Goal: Information Seeking & Learning: Learn about a topic

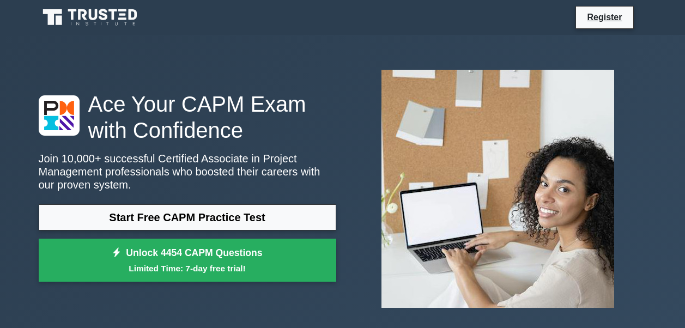
click at [107, 213] on link "Start Free CAPM Practice Test" at bounding box center [187, 217] width 297 height 26
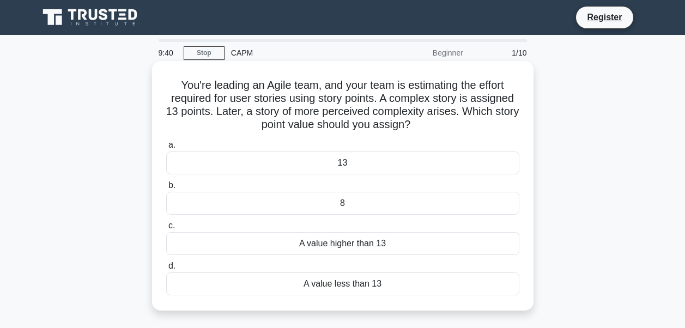
click at [190, 245] on div "A value higher than 13" at bounding box center [342, 243] width 353 height 23
click at [166, 229] on input "c. A value higher than 13" at bounding box center [166, 225] width 0 height 7
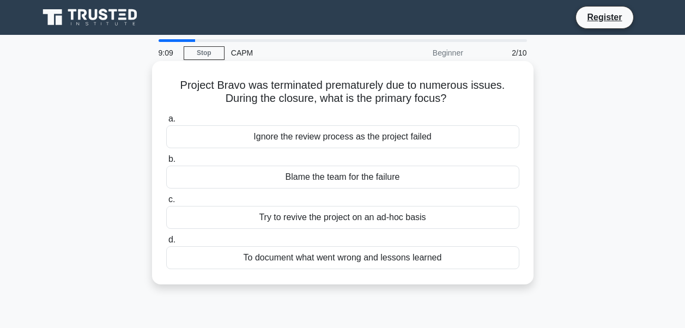
click at [184, 258] on div "To document what went wrong and lessons learned" at bounding box center [342, 257] width 353 height 23
click at [166, 243] on input "d. To document what went wrong and lessons learned" at bounding box center [166, 239] width 0 height 7
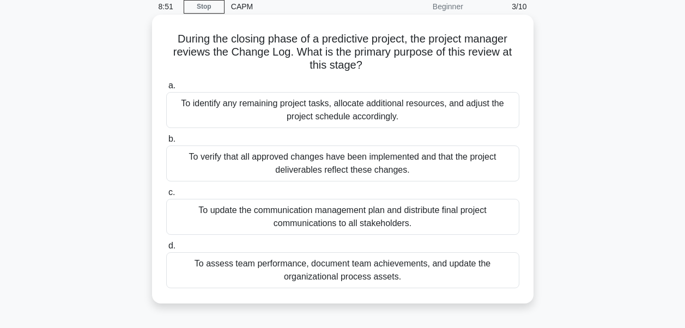
scroll to position [36, 0]
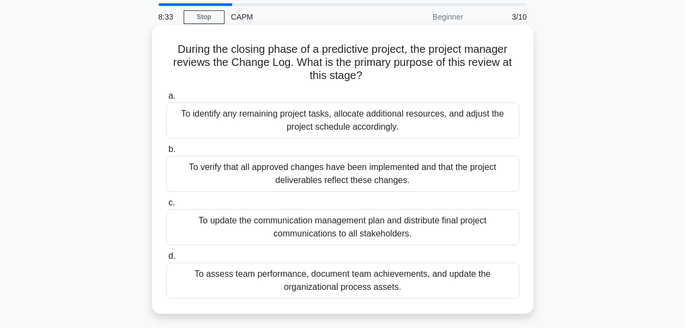
click at [270, 275] on div "To assess team performance, document team achievements, and update the organiza…" at bounding box center [342, 281] width 353 height 36
click at [166, 260] on input "d. To assess team performance, document team achievements, and update the organ…" at bounding box center [166, 256] width 0 height 7
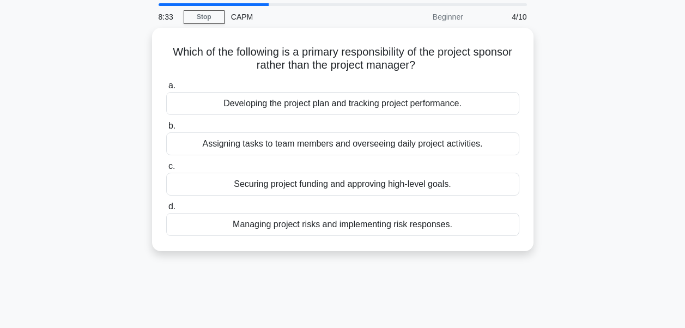
scroll to position [0, 0]
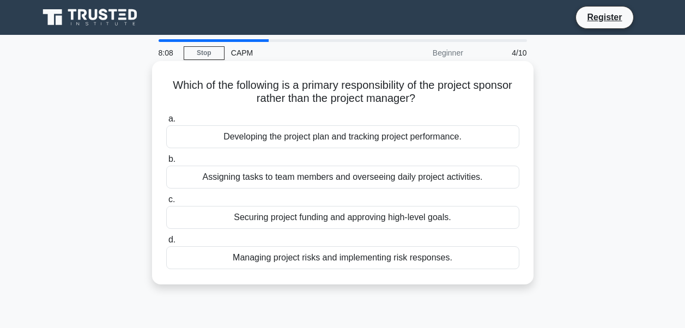
drag, startPoint x: 254, startPoint y: 200, endPoint x: 256, endPoint y: 218, distance: 18.6
click at [256, 218] on label "c. Securing project funding and approving high-level goals." at bounding box center [342, 211] width 353 height 36
drag, startPoint x: 256, startPoint y: 218, endPoint x: 223, endPoint y: 218, distance: 33.2
click at [223, 218] on div "Securing project funding and approving high-level goals." at bounding box center [342, 217] width 353 height 23
click at [166, 203] on input "c. Securing project funding and approving high-level goals." at bounding box center [166, 199] width 0 height 7
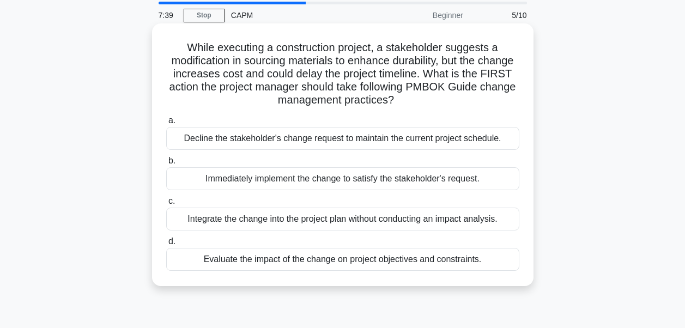
scroll to position [47, 0]
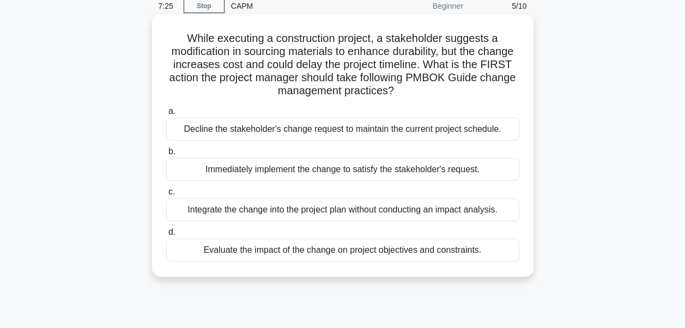
click at [203, 252] on div "Evaluate the impact of the change on project objectives and constraints." at bounding box center [342, 250] width 353 height 23
click at [166, 236] on input "d. Evaluate the impact of the change on project objectives and constraints." at bounding box center [166, 232] width 0 height 7
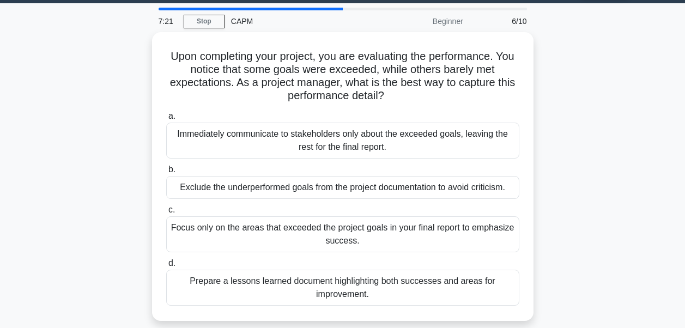
scroll to position [33, 0]
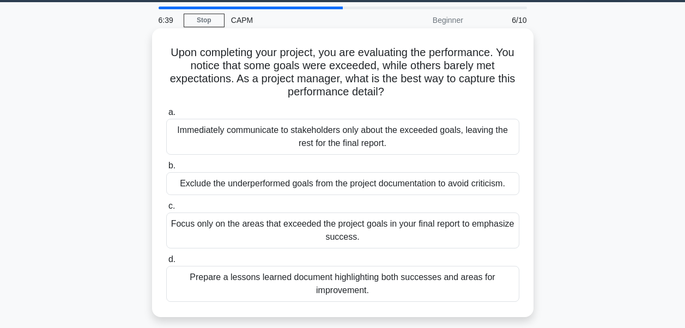
click at [210, 235] on div "Focus only on the areas that exceeded the project goals in your final report to…" at bounding box center [342, 230] width 353 height 36
click at [166, 210] on input "c. Focus only on the areas that exceeded the project goals in your final report…" at bounding box center [166, 206] width 0 height 7
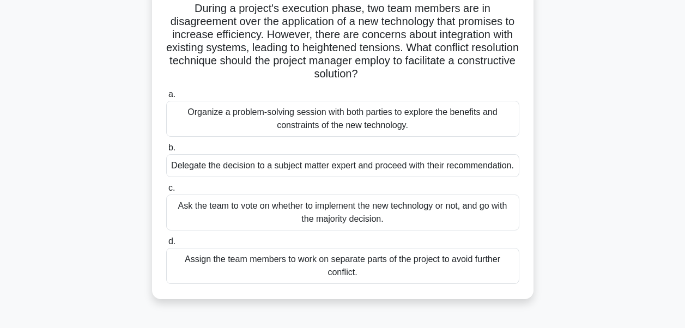
scroll to position [80, 0]
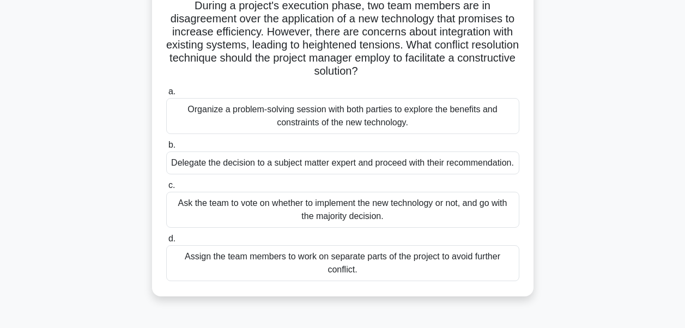
click at [242, 120] on div "Organize a problem-solving session with both parties to explore the benefits an…" at bounding box center [342, 116] width 353 height 36
click at [166, 95] on input "a. Organize a problem-solving session with both parties to explore the benefits…" at bounding box center [166, 91] width 0 height 7
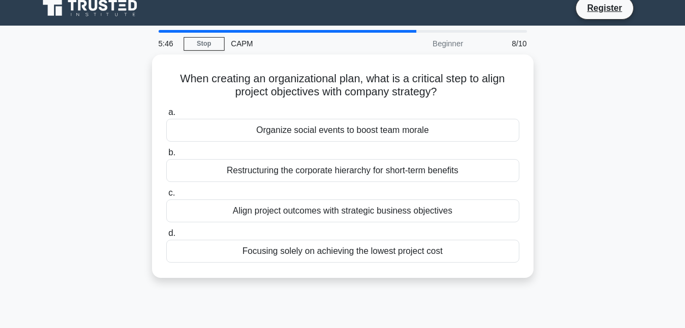
scroll to position [0, 0]
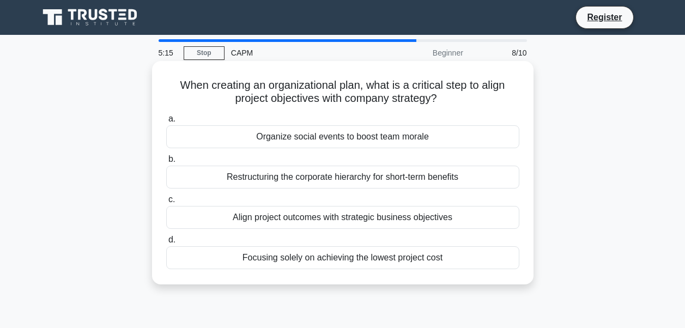
click at [222, 211] on div "Align project outcomes with strategic business objectives" at bounding box center [342, 217] width 353 height 23
click at [166, 203] on input "c. Align project outcomes with strategic business objectives" at bounding box center [166, 199] width 0 height 7
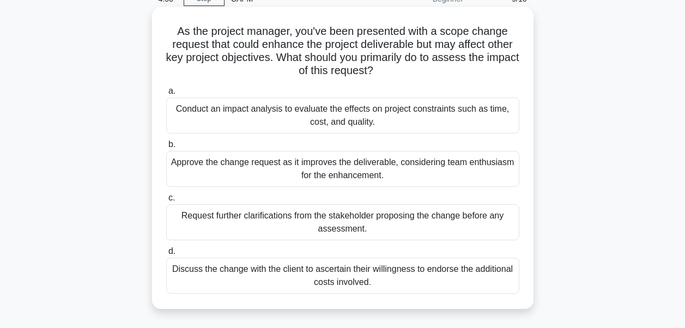
scroll to position [58, 0]
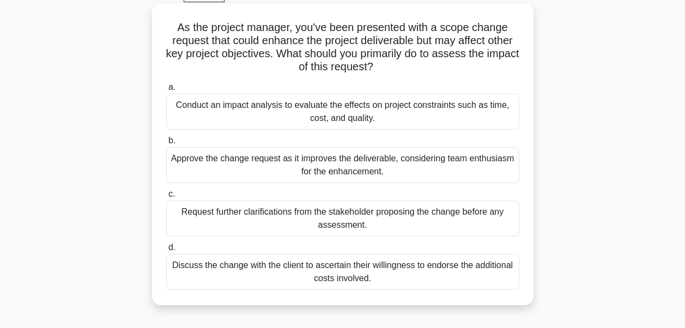
click at [251, 101] on div "Conduct an impact analysis to evaluate the effects on project constraints such …" at bounding box center [342, 112] width 353 height 36
click at [166, 91] on input "a. Conduct an impact analysis to evaluate the effects on project constraints su…" at bounding box center [166, 87] width 0 height 7
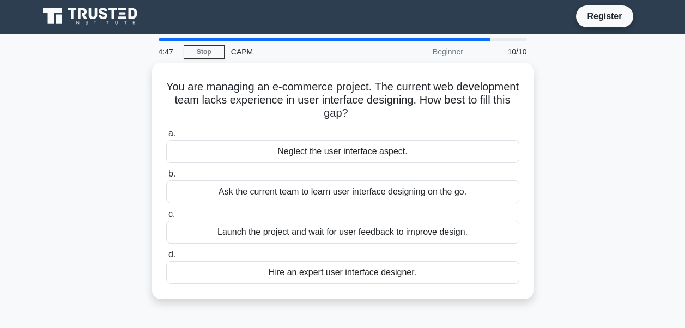
scroll to position [0, 0]
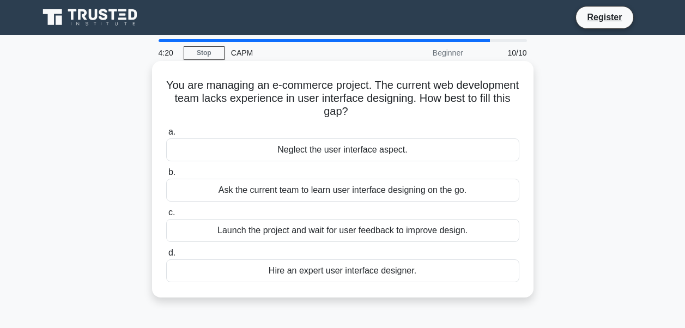
click at [225, 266] on div "Hire an expert user interface designer." at bounding box center [342, 270] width 353 height 23
click at [166, 257] on input "d. Hire an expert user interface designer." at bounding box center [166, 252] width 0 height 7
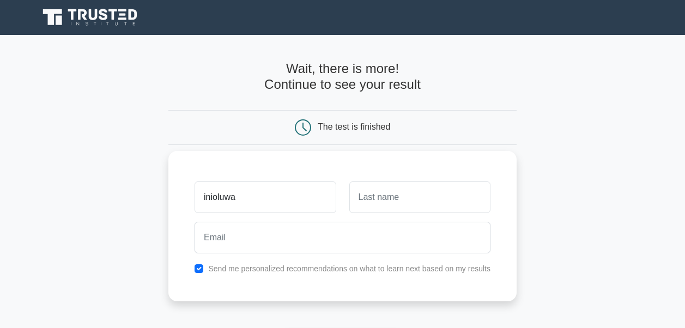
type input "inioluwa"
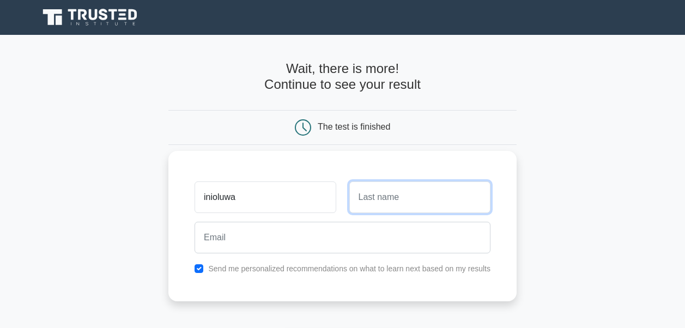
click at [354, 187] on input "text" at bounding box center [419, 197] width 141 height 32
type input "shodeinde"
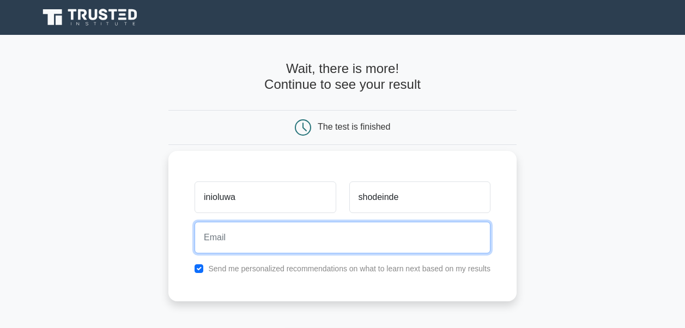
click at [326, 226] on input "email" at bounding box center [342, 238] width 296 height 32
type input "[EMAIL_ADDRESS][DOMAIN_NAME]"
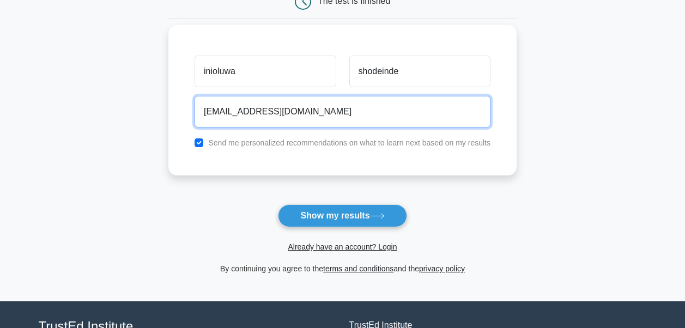
scroll to position [127, 0]
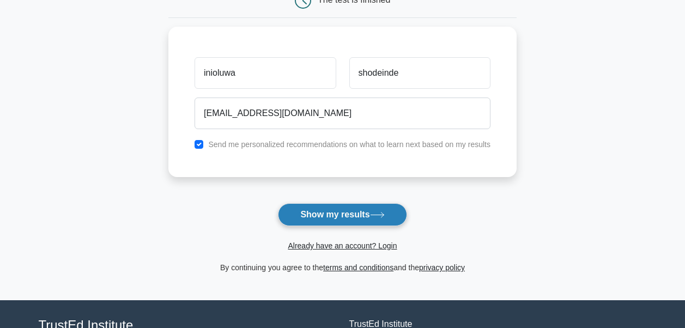
click at [339, 207] on button "Show my results" at bounding box center [342, 214] width 129 height 23
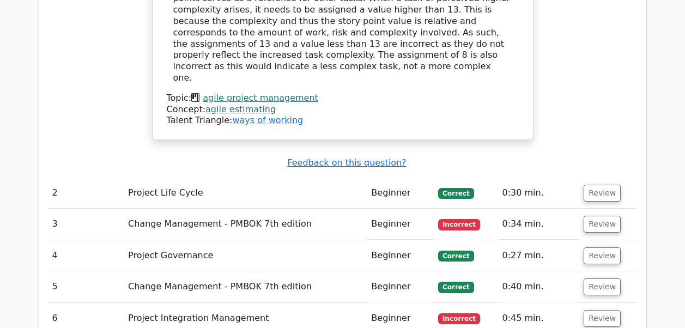
scroll to position [1303, 0]
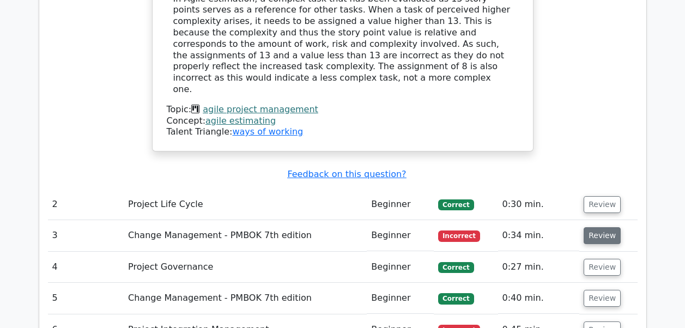
click at [589, 227] on button "Review" at bounding box center [601, 235] width 37 height 17
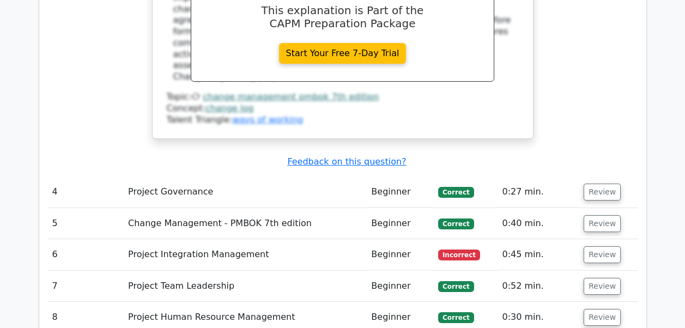
scroll to position [1885, 0]
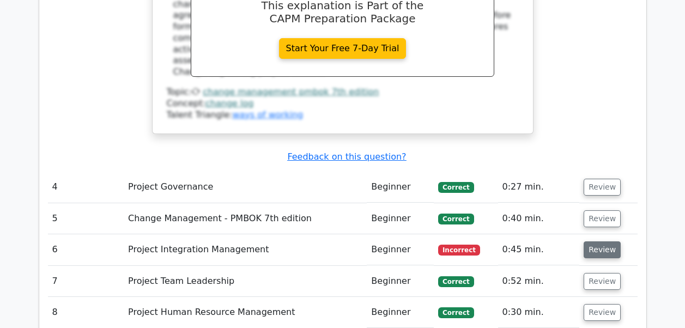
click at [611, 241] on button "Review" at bounding box center [601, 249] width 37 height 17
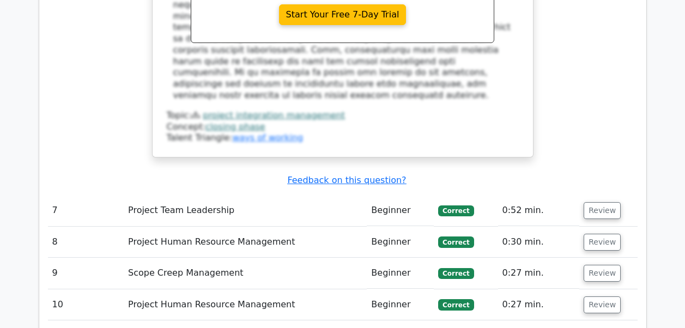
scroll to position [2538, 0]
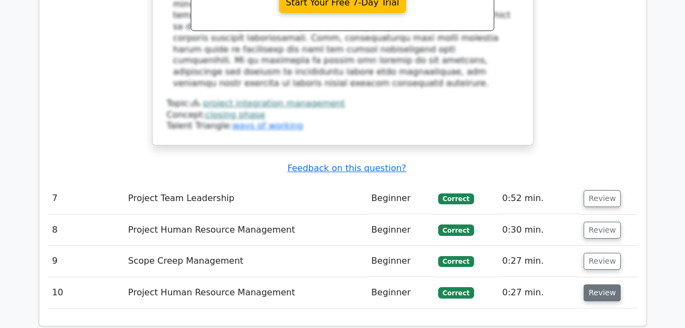
click at [597, 284] on button "Review" at bounding box center [601, 292] width 37 height 17
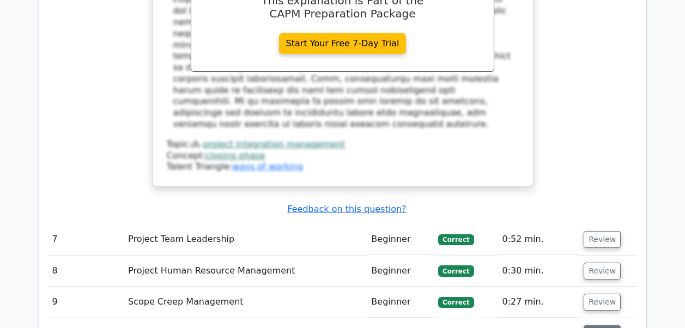
scroll to position [2502, 0]
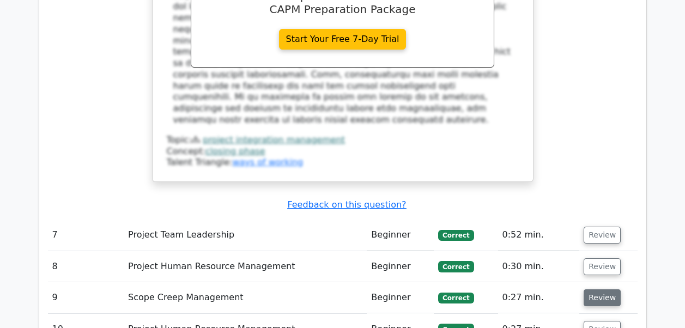
click at [598, 289] on button "Review" at bounding box center [601, 297] width 37 height 17
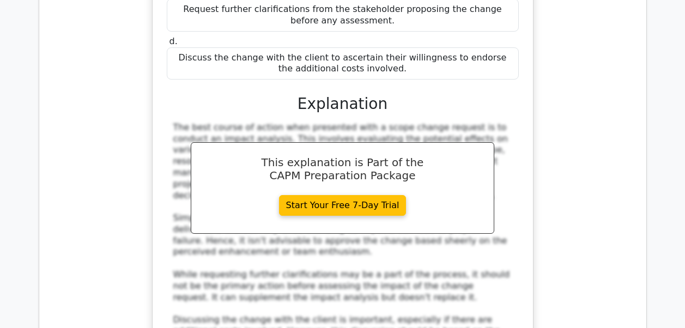
scroll to position [3003, 0]
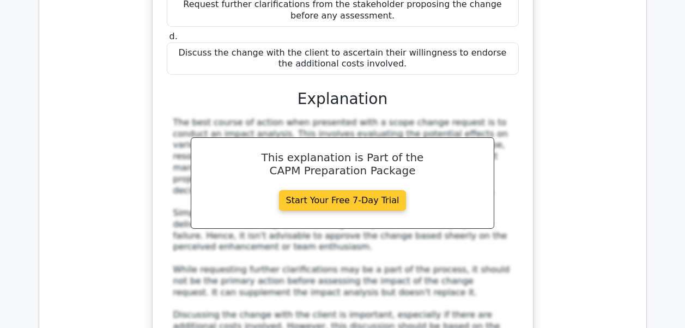
click at [384, 190] on link "Start Your Free 7-Day Trial" at bounding box center [342, 200] width 127 height 21
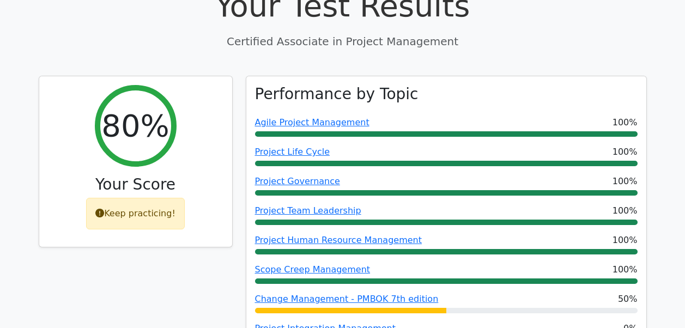
scroll to position [294, 0]
